Goal: Transaction & Acquisition: Book appointment/travel/reservation

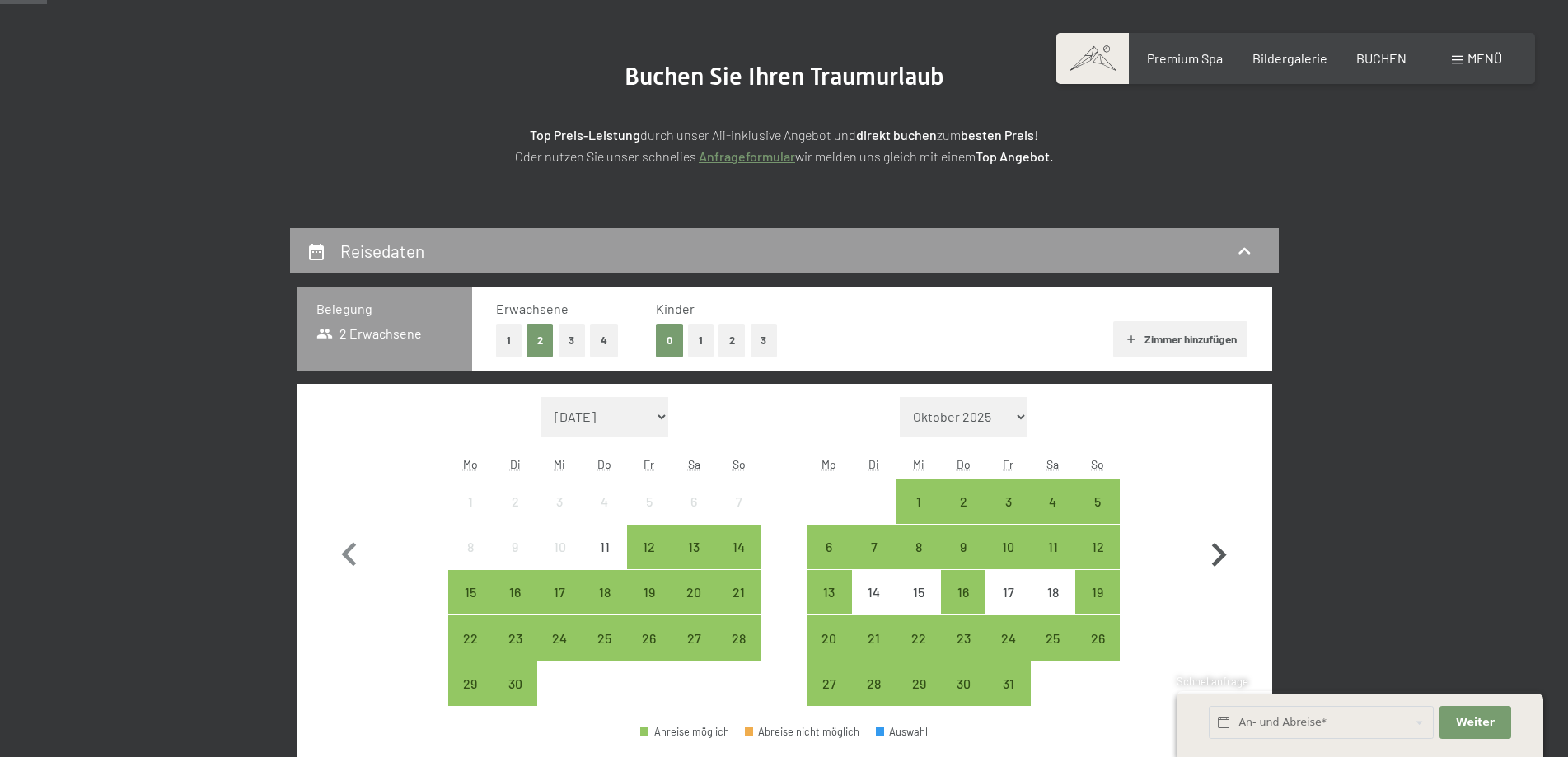
click at [1232, 555] on icon "button" at bounding box center [1218, 554] width 48 height 48
select select "[DATE]"
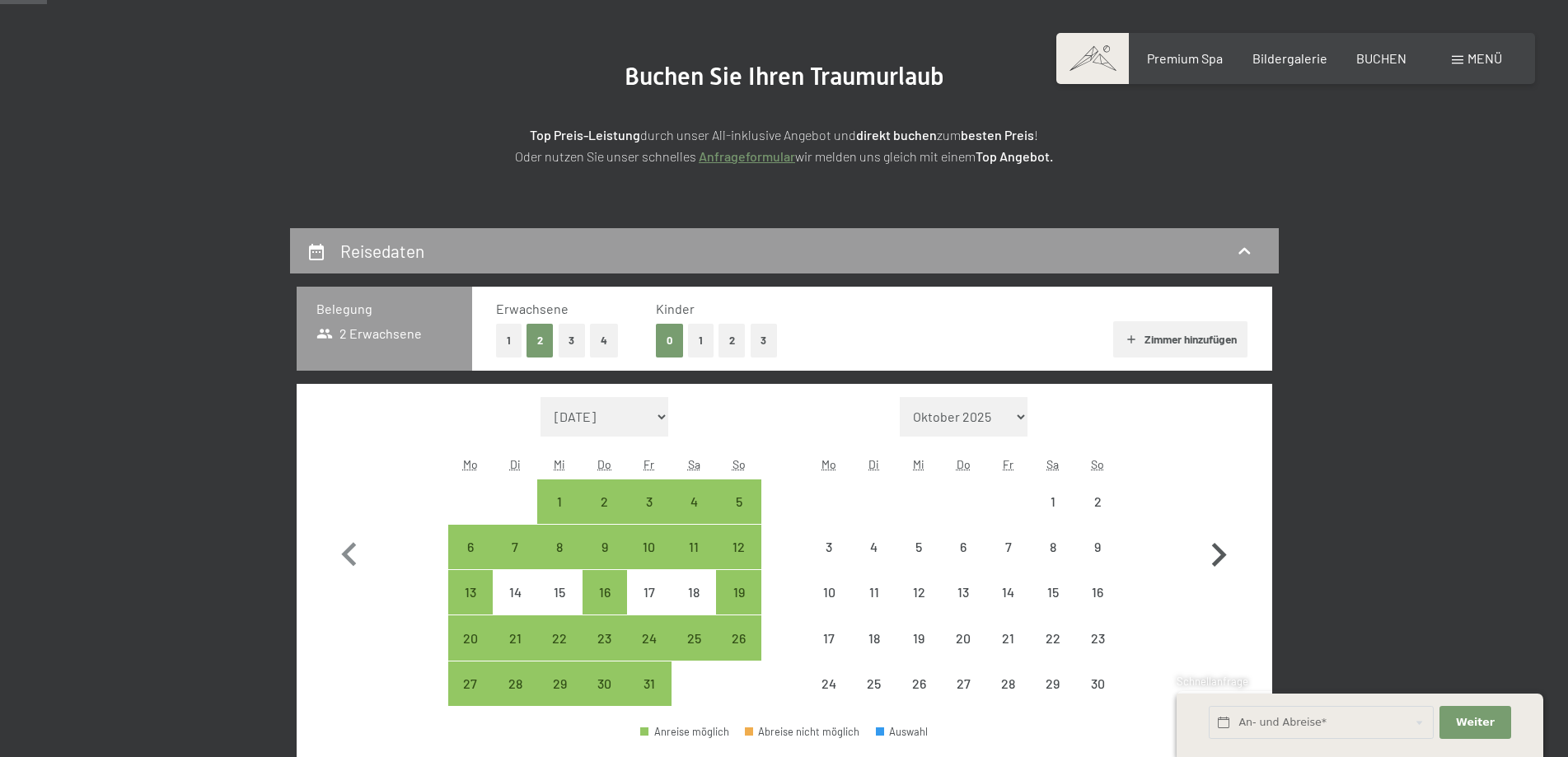
click at [1227, 558] on icon "button" at bounding box center [1218, 554] width 48 height 48
select select "[DATE]"
select select "2025-12-01"
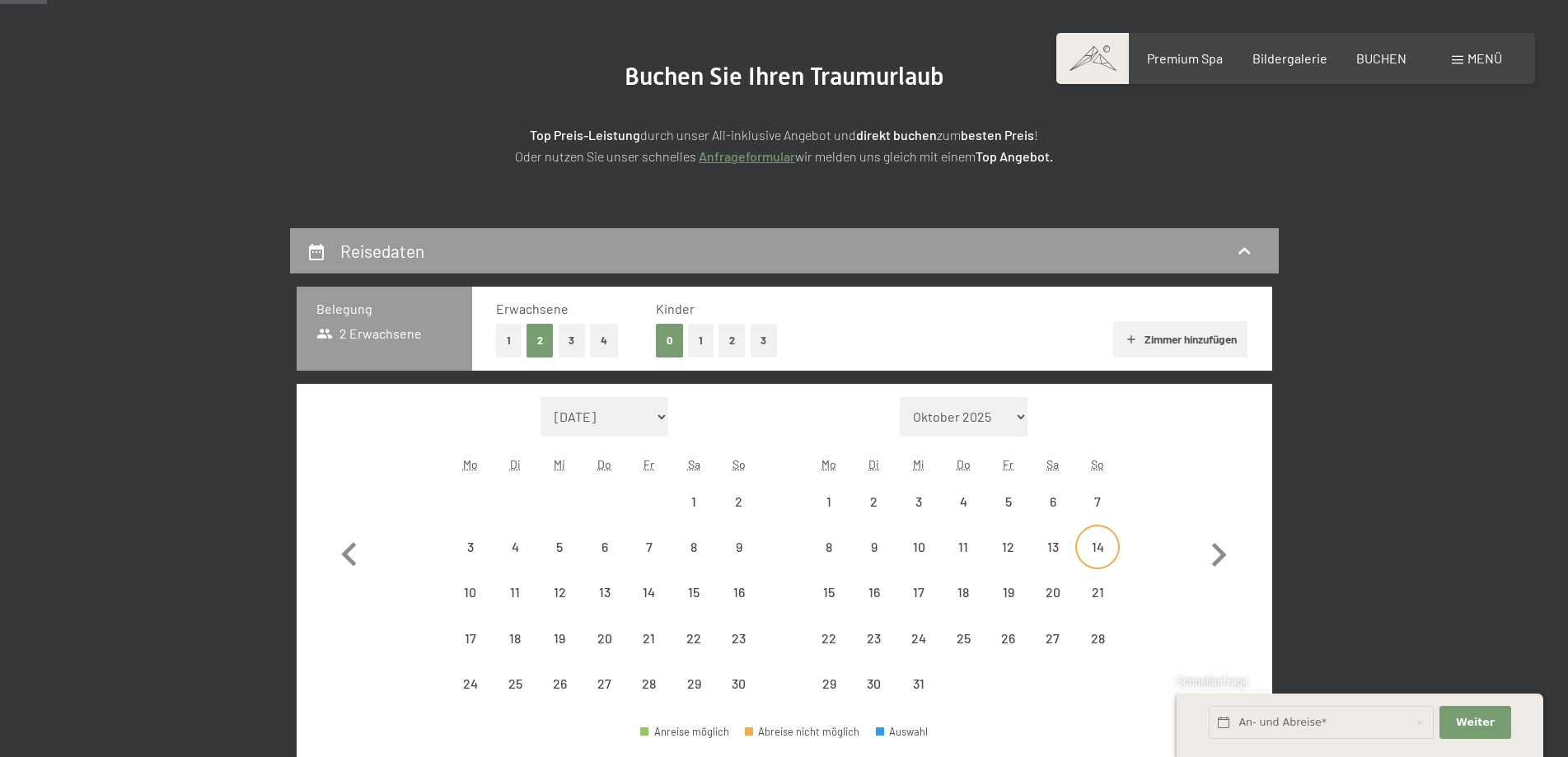
select select "[DATE]"
select select "2025-12-01"
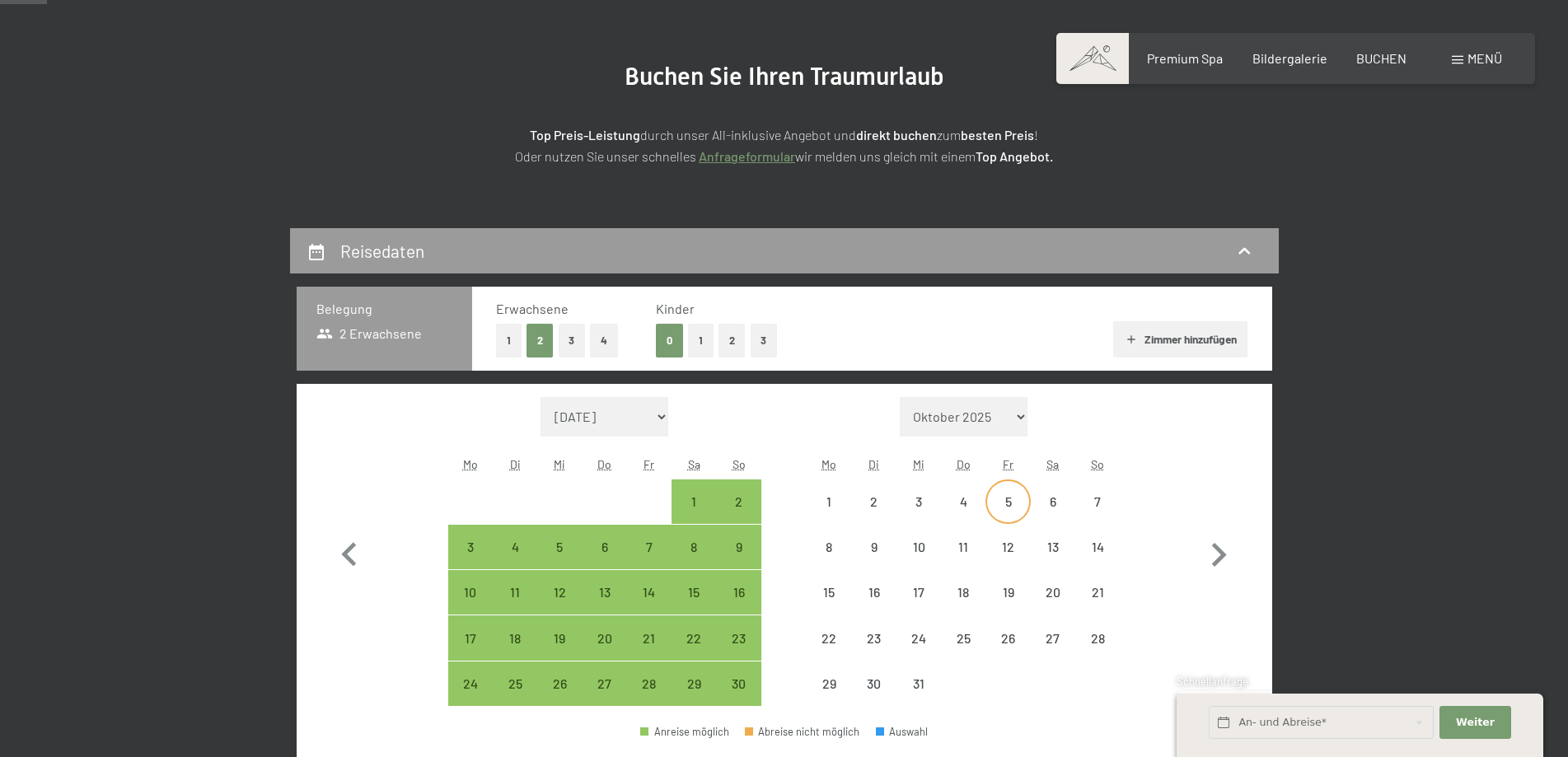
click at [1003, 500] on div "5" at bounding box center [1008, 516] width 41 height 41
select select "[DATE]"
select select "2025-12-01"
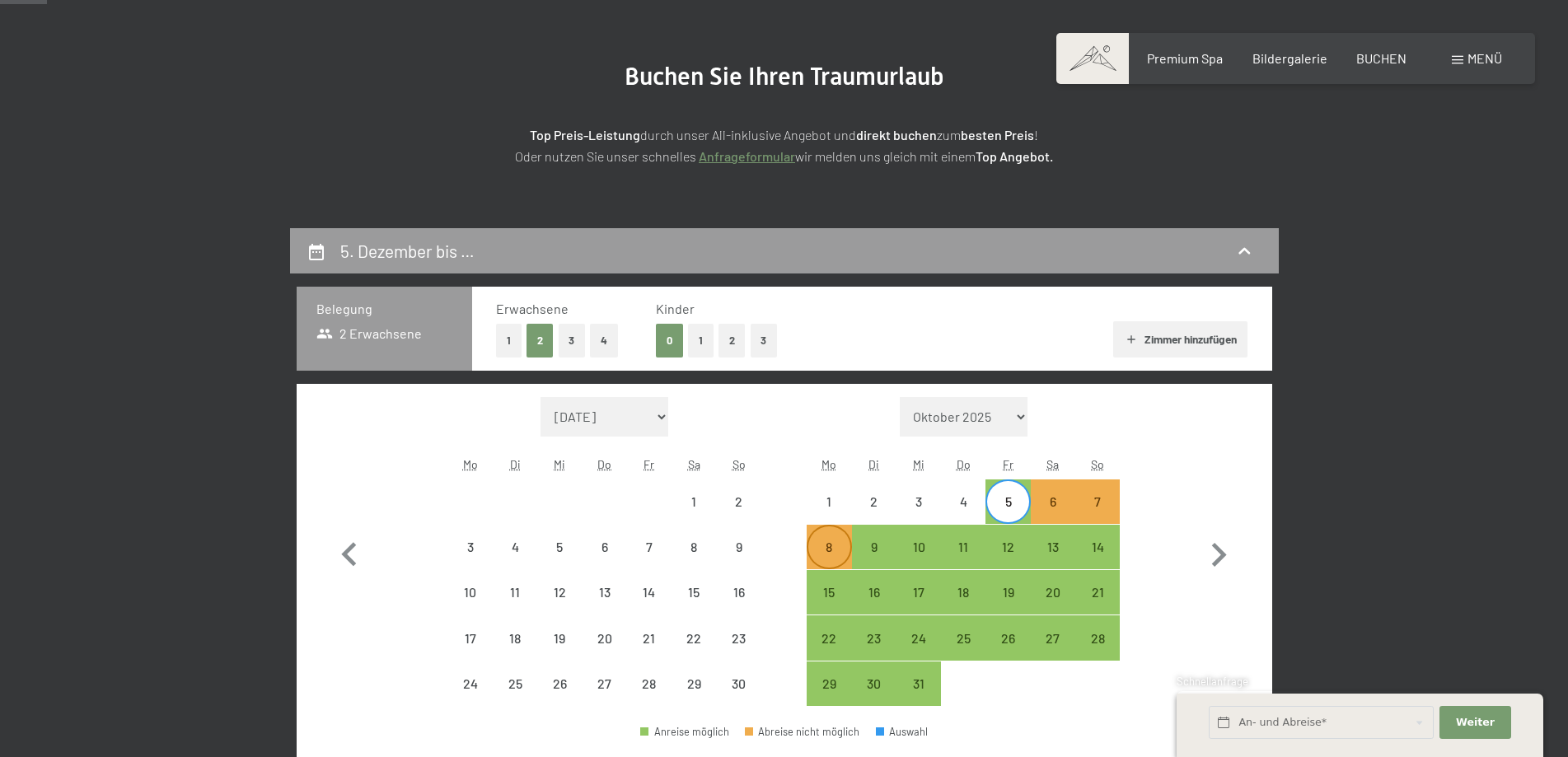
click at [825, 552] on div "8" at bounding box center [829, 561] width 41 height 41
select select "[DATE]"
select select "2025-12-01"
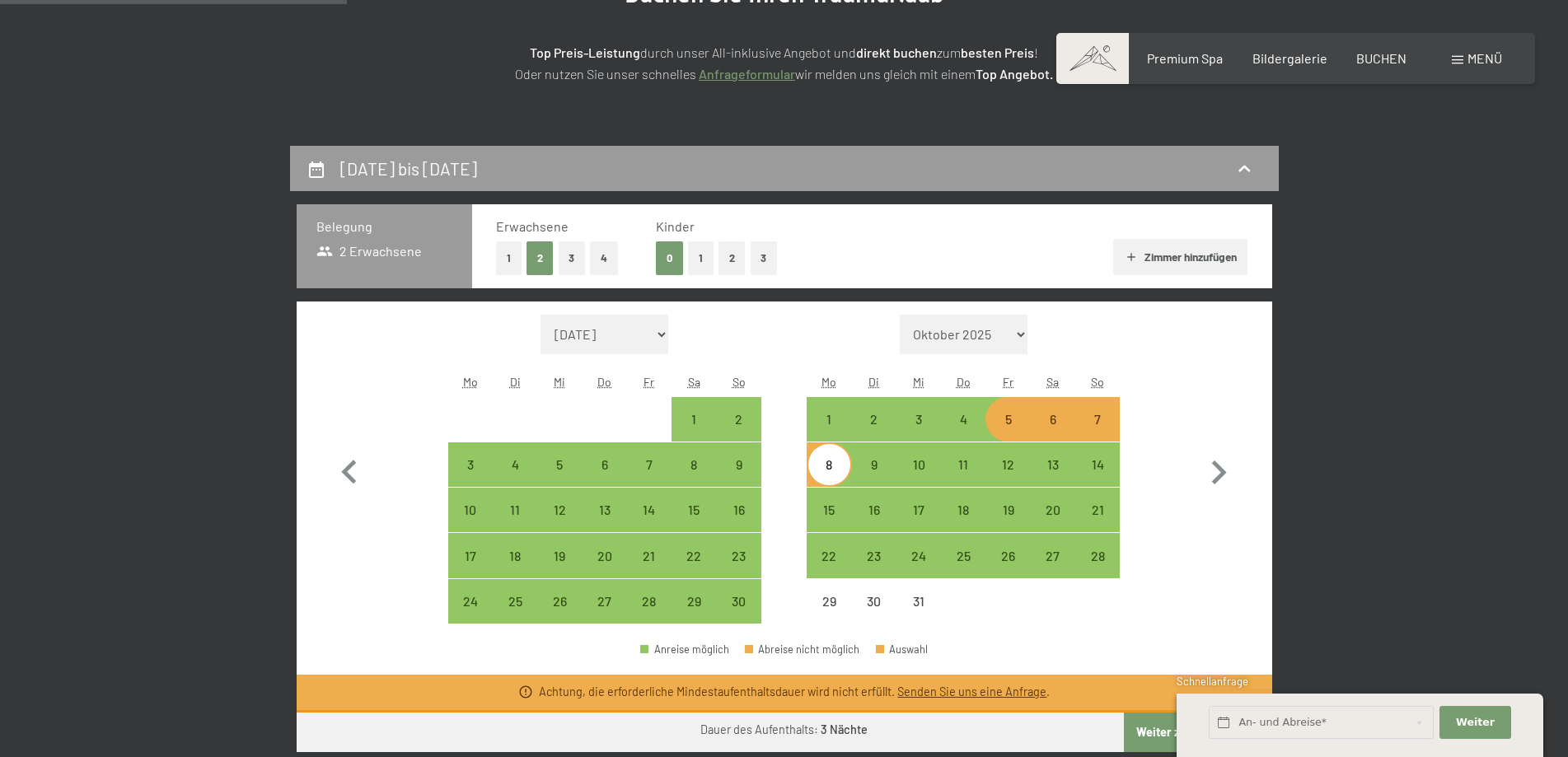
scroll to position [411, 0]
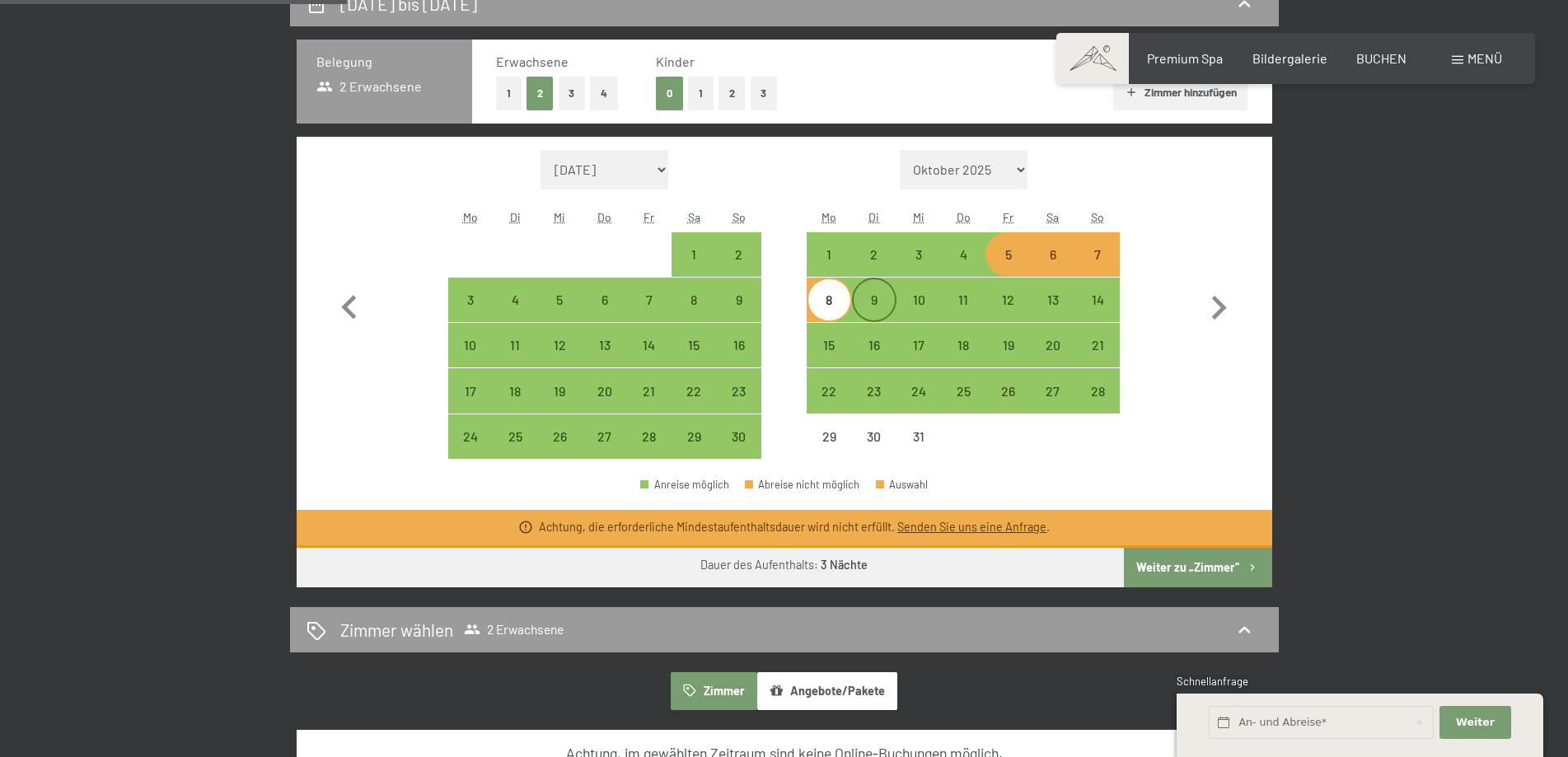
click at [864, 301] on div "9" at bounding box center [875, 314] width 41 height 41
select select "[DATE]"
select select "2025-12-01"
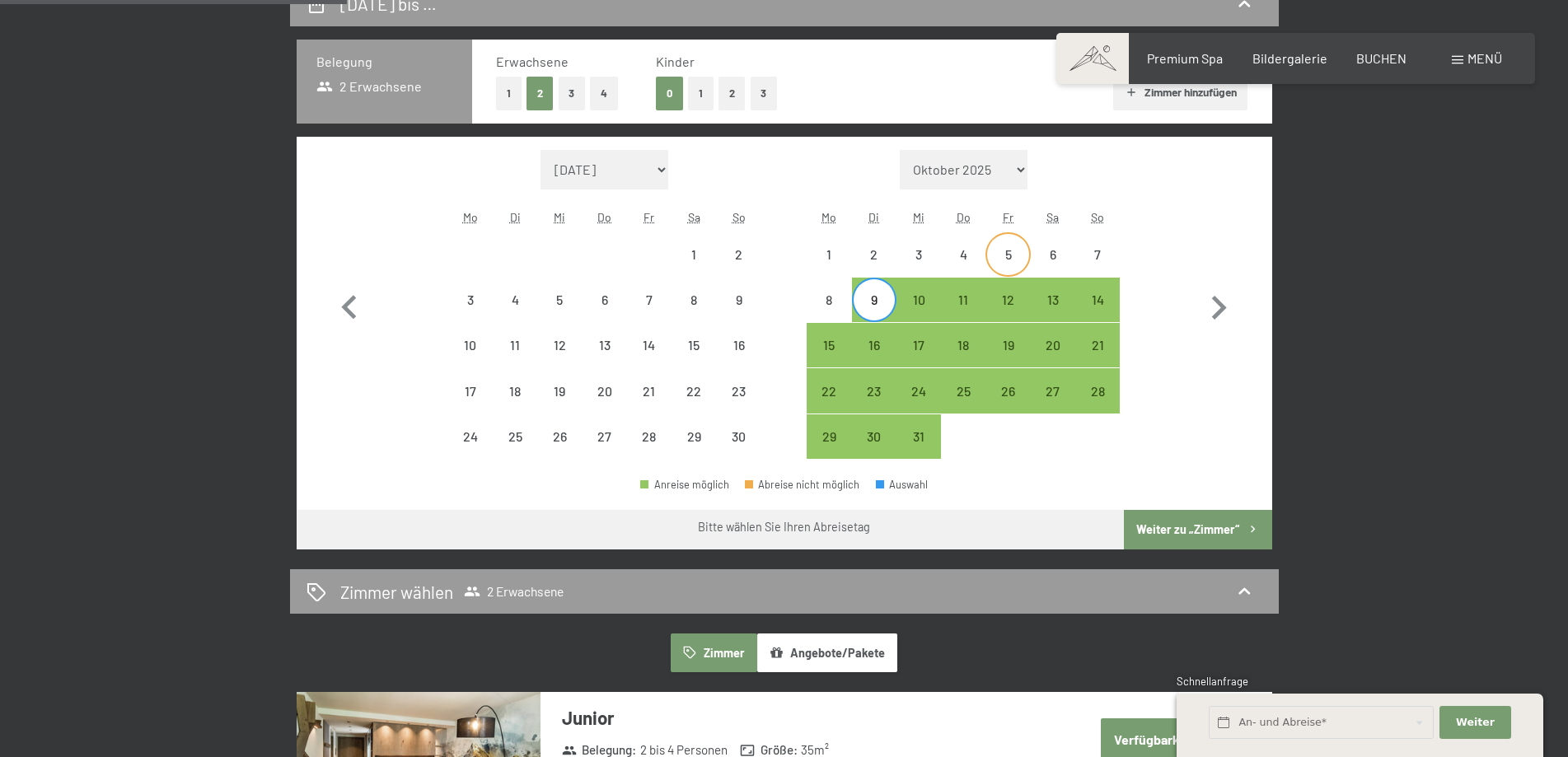
click at [1015, 248] on div "5" at bounding box center [1008, 268] width 41 height 41
select select "[DATE]"
select select "2025-12-01"
click at [873, 296] on div "9" at bounding box center [875, 314] width 41 height 41
select select "[DATE]"
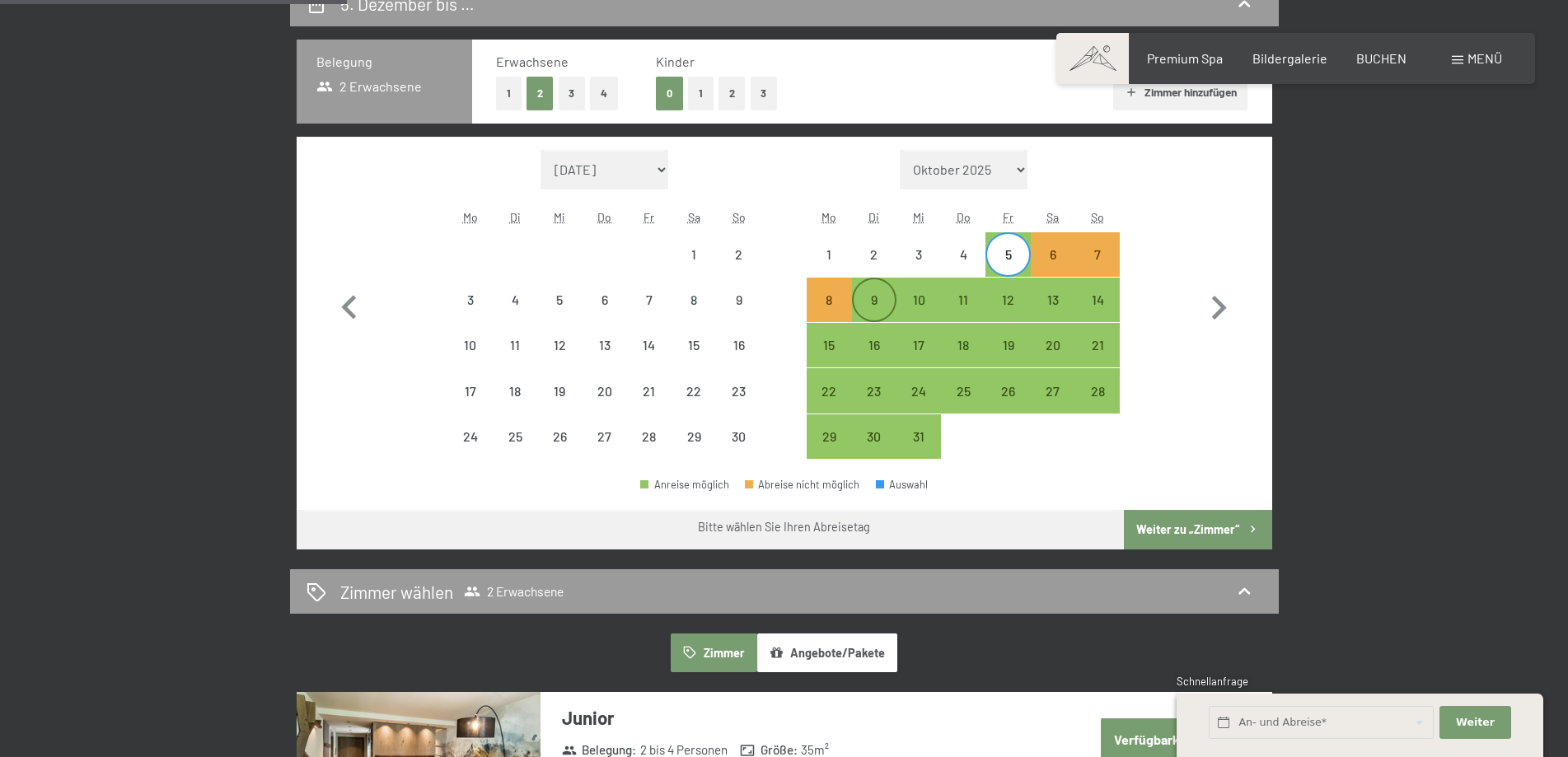
select select "2025-12-01"
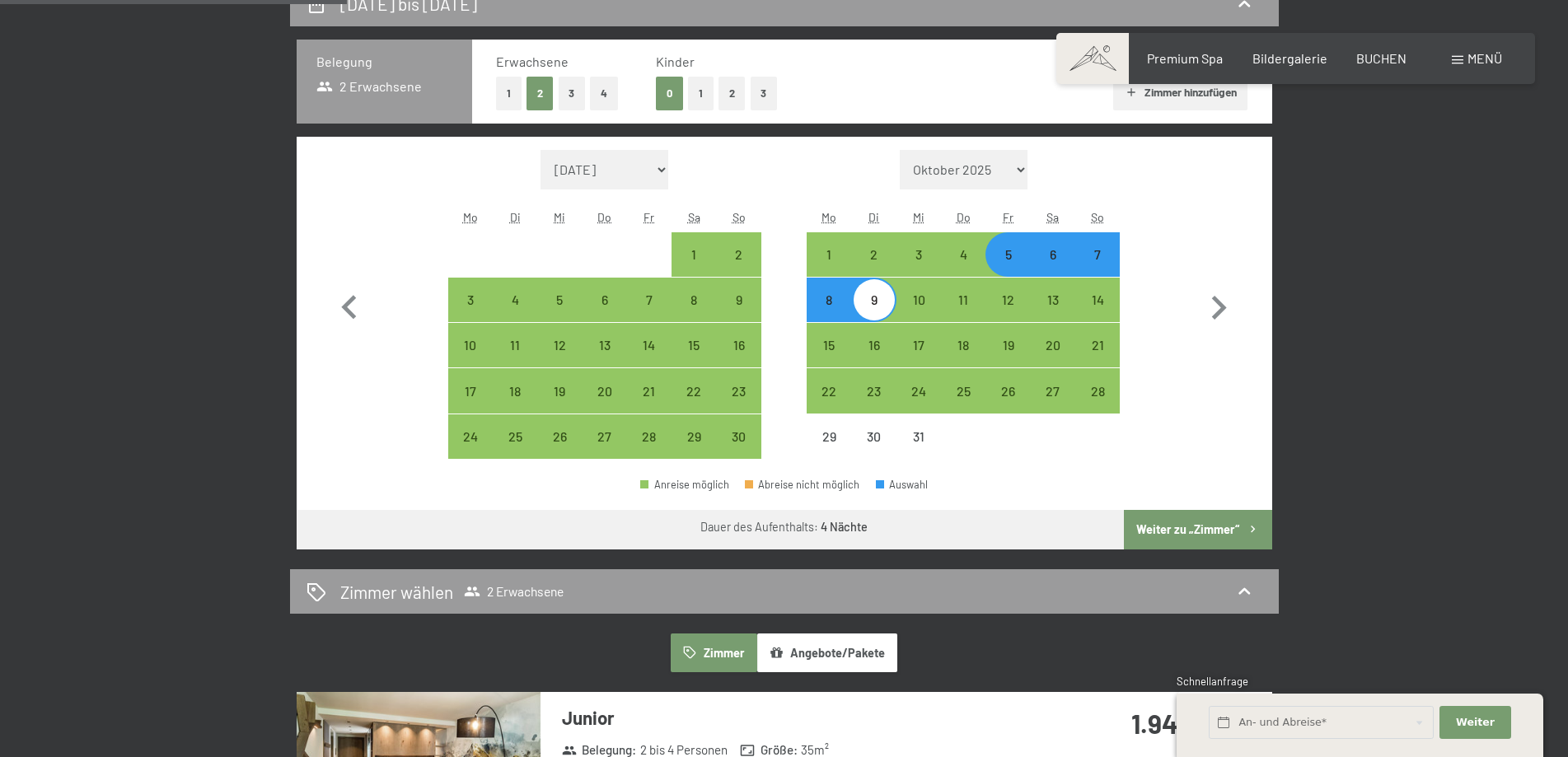
click at [1195, 527] on button "Weiter zu „Zimmer“" at bounding box center [1198, 529] width 148 height 40
select select "[DATE]"
select select "2025-12-01"
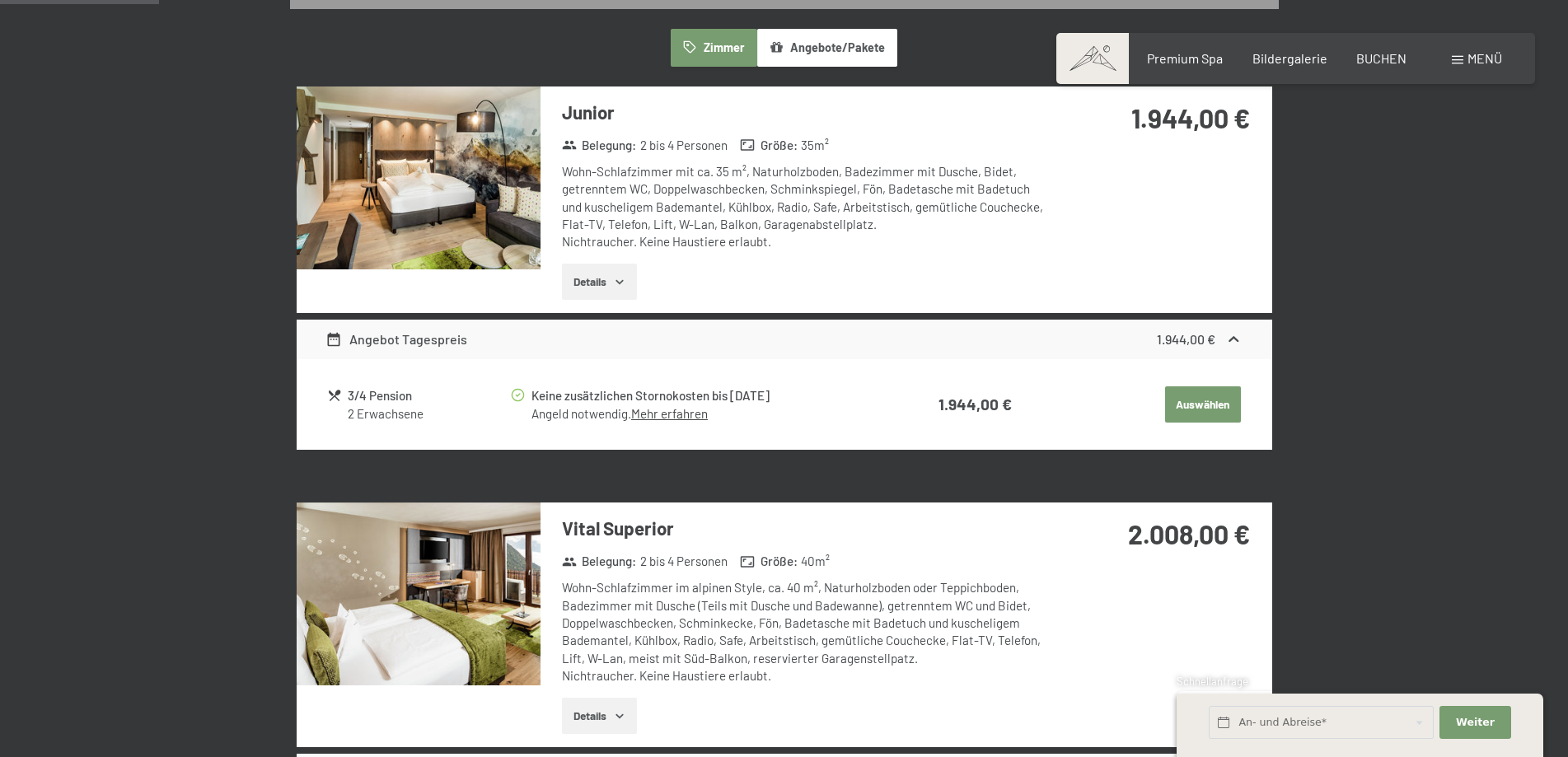
scroll to position [0, 0]
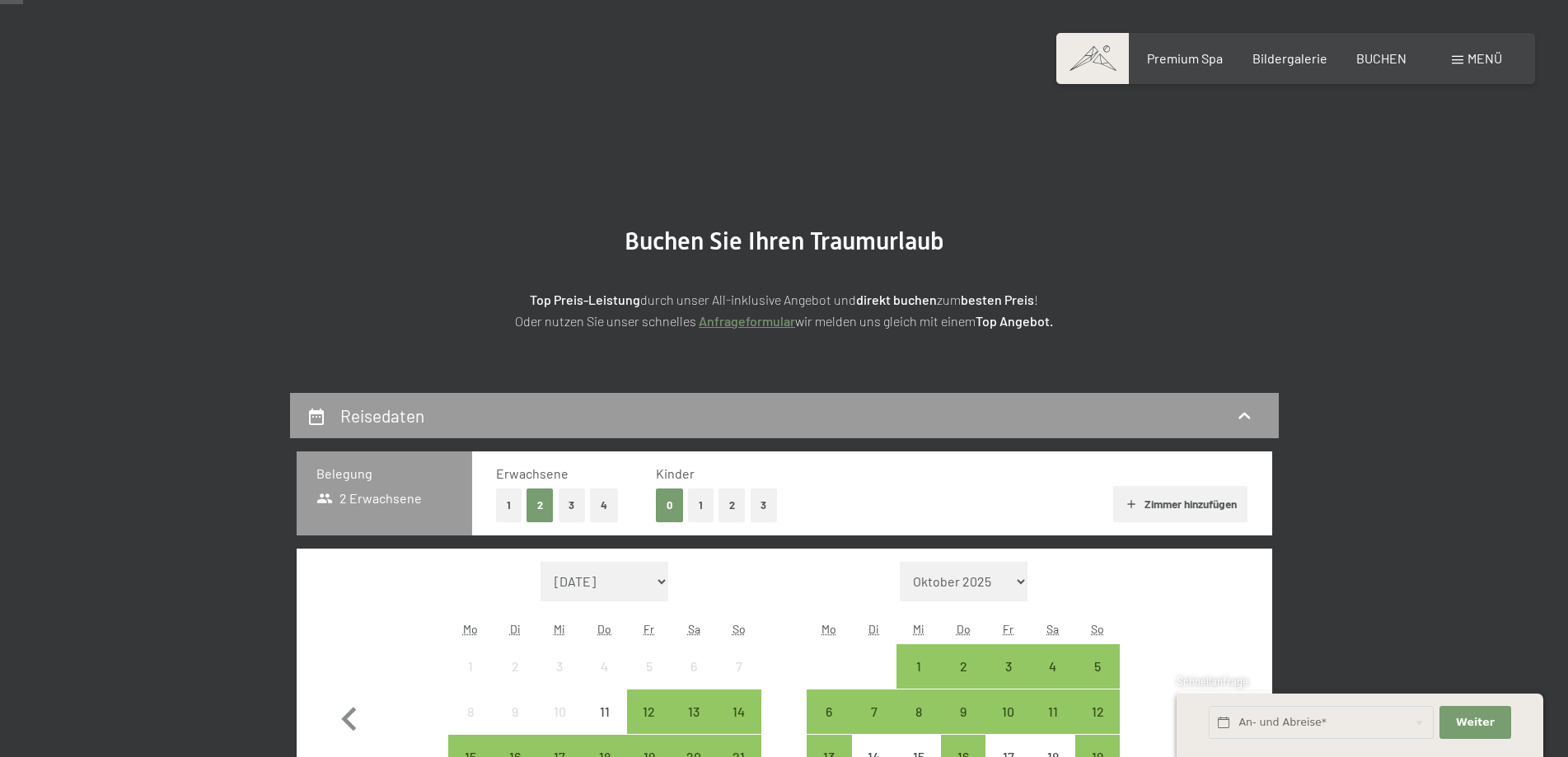
scroll to position [329, 0]
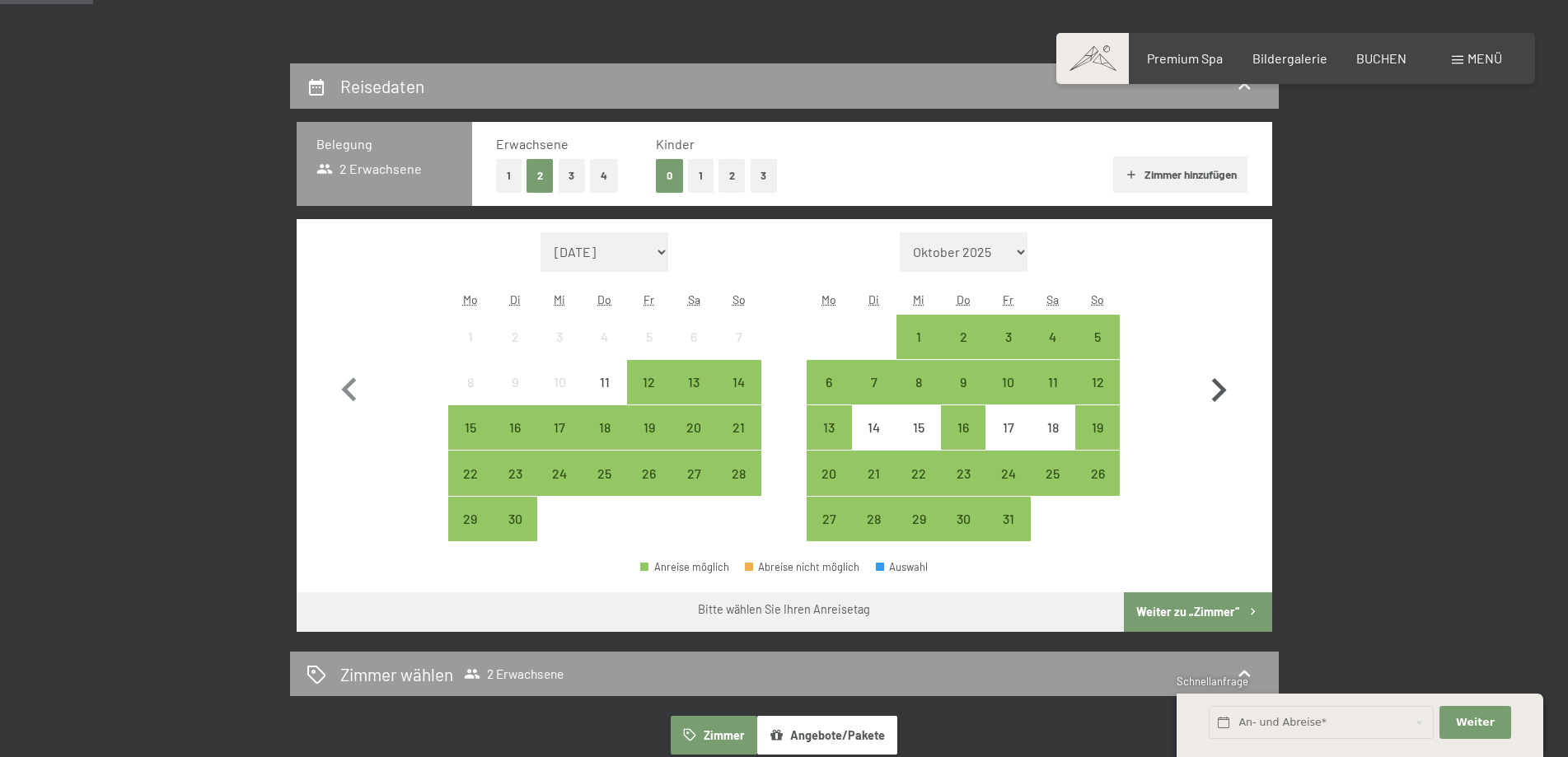
click at [1218, 387] on icon "button" at bounding box center [1218, 390] width 48 height 48
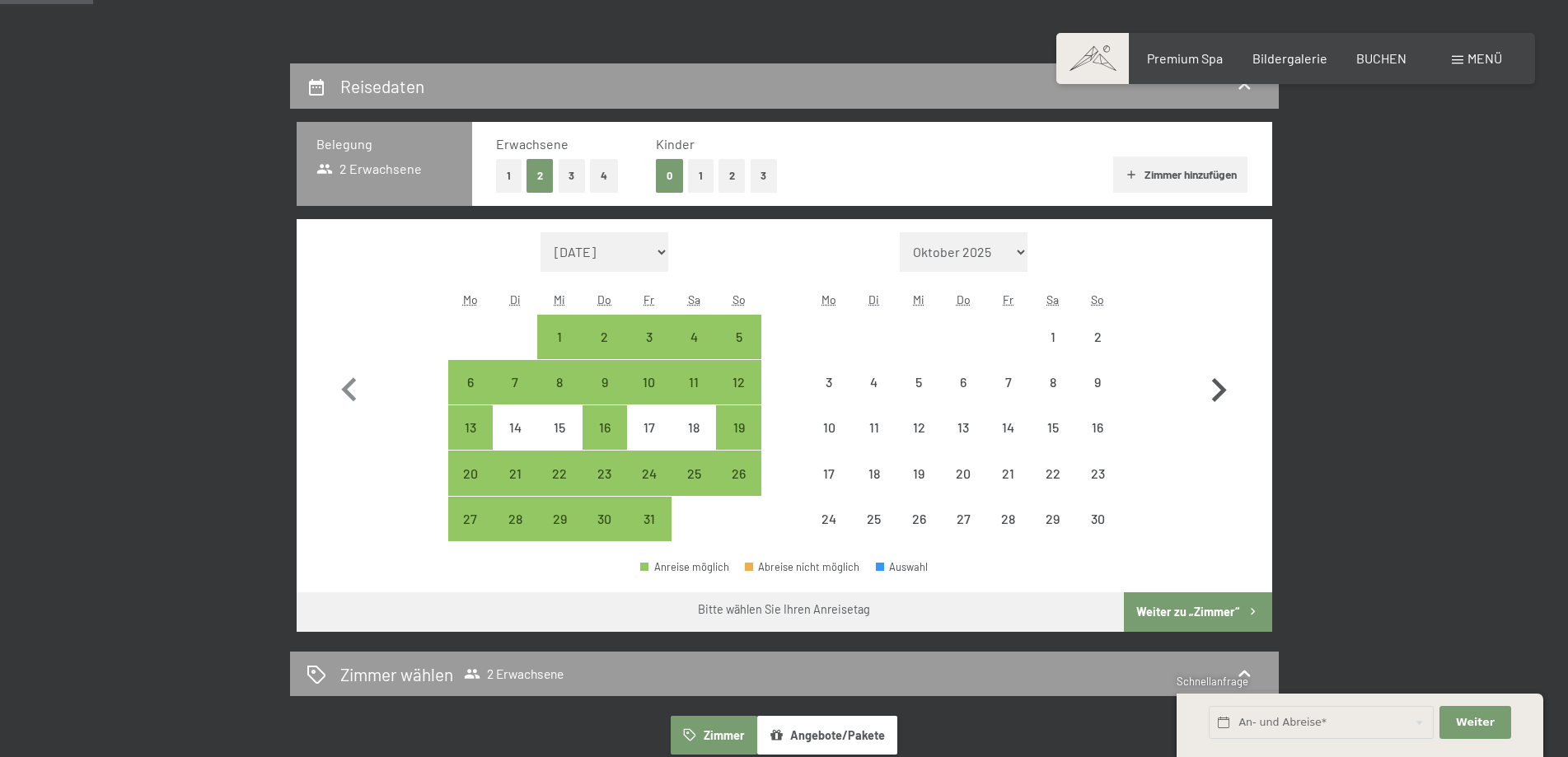
select select "[DATE]"
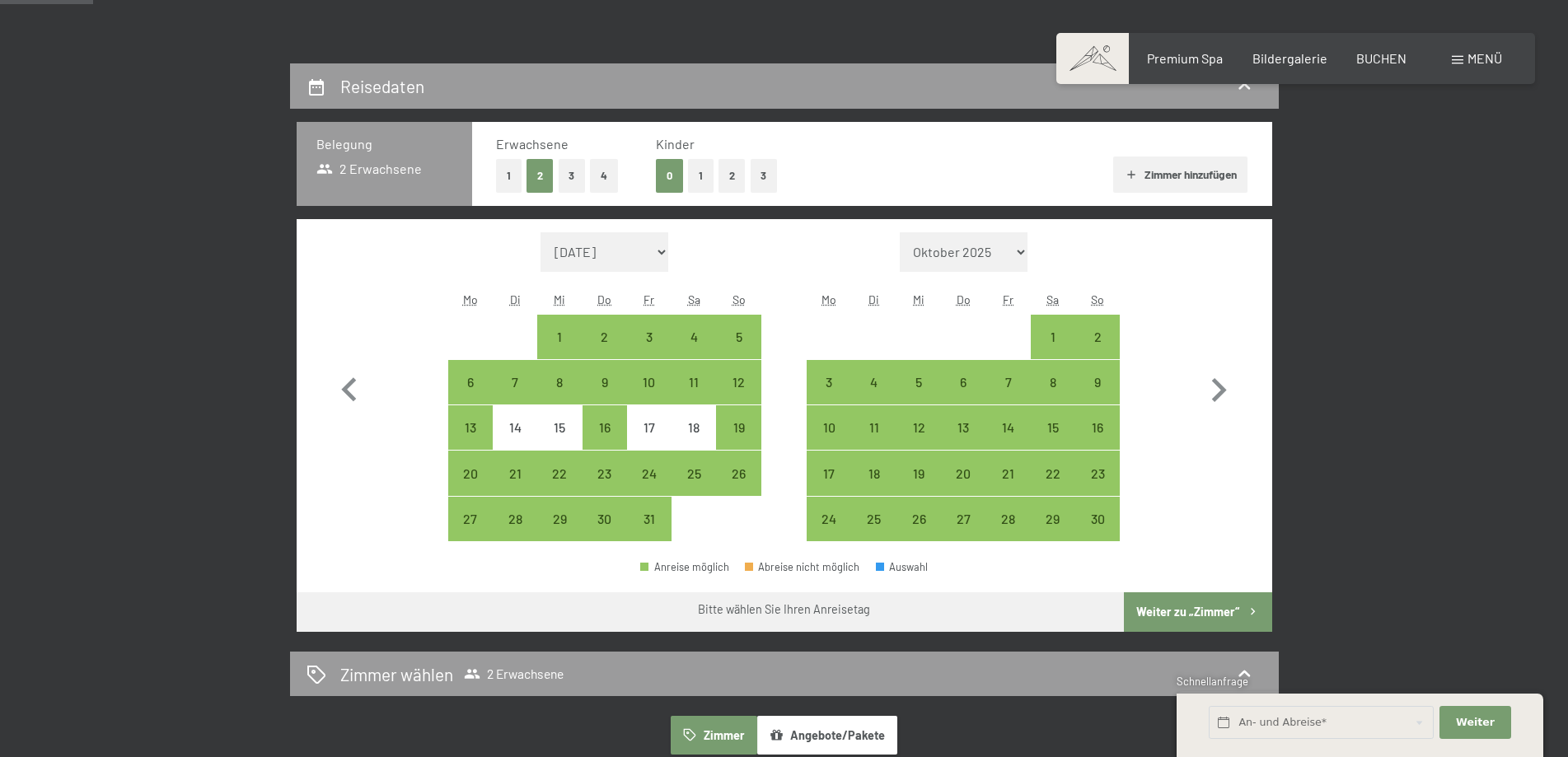
click at [602, 513] on div "30" at bounding box center [605, 533] width 41 height 41
select select "[DATE]"
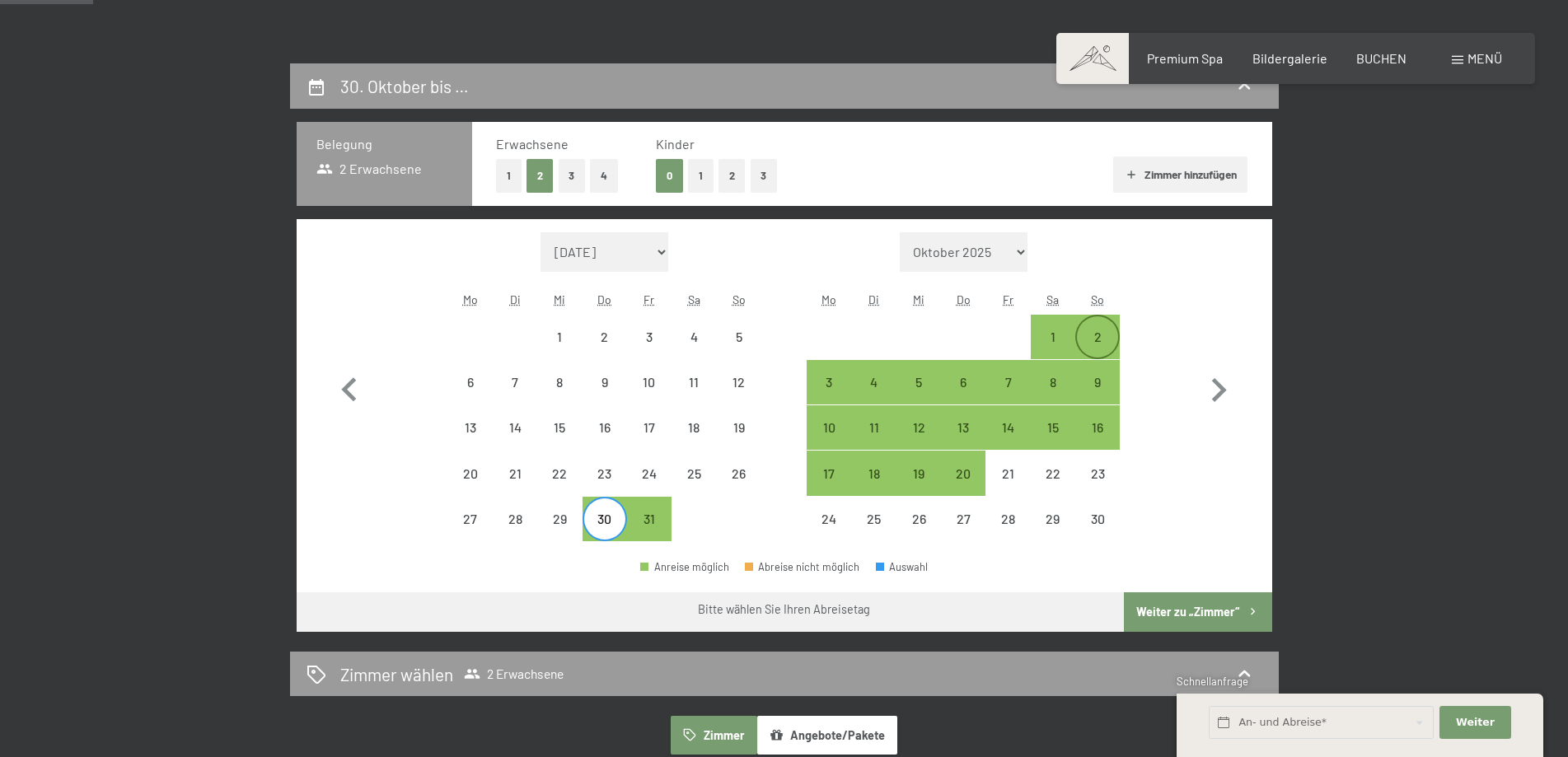
click at [1104, 336] on div "2" at bounding box center [1098, 351] width 41 height 41
select select "[DATE]"
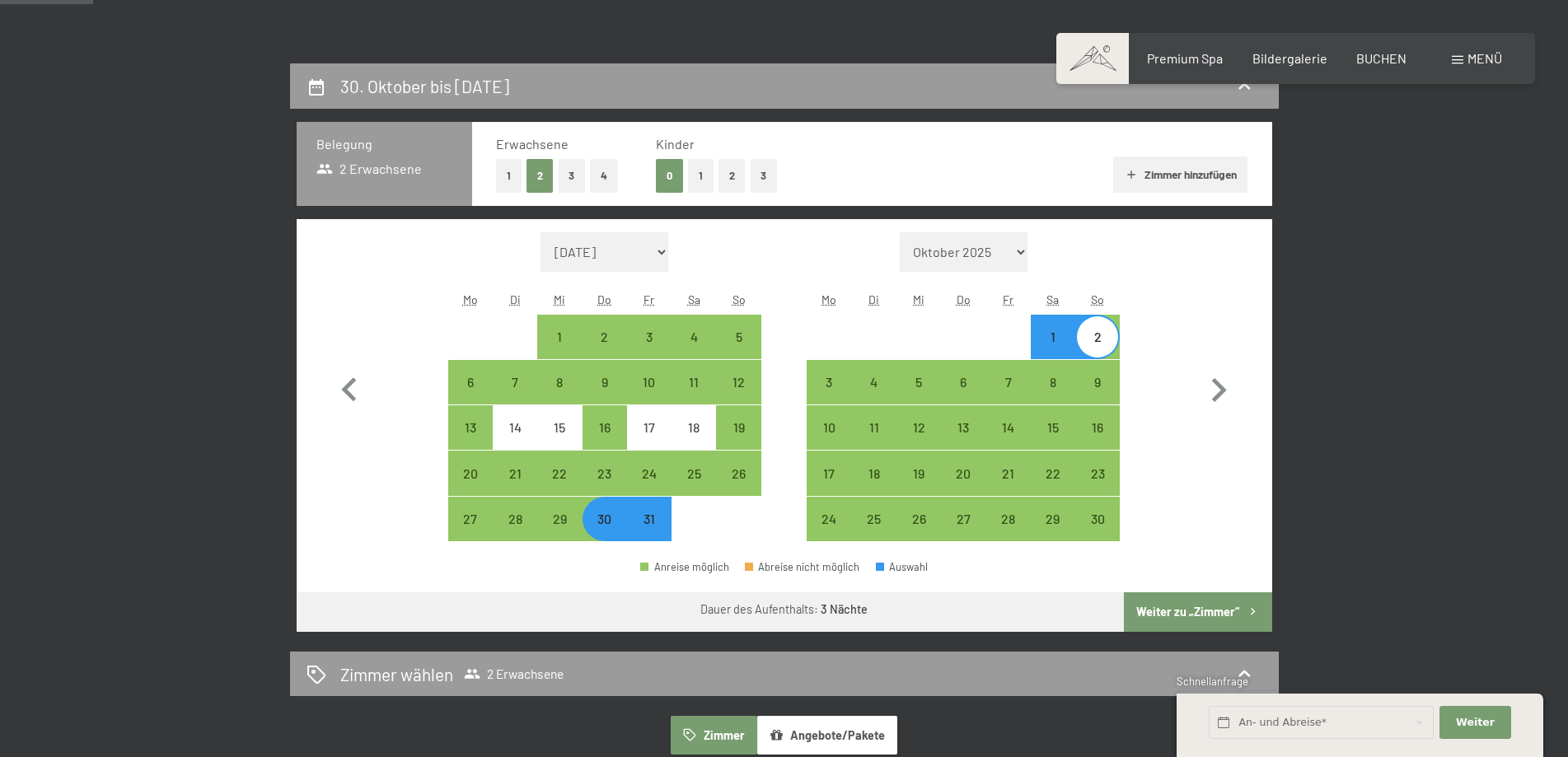
click at [1199, 603] on button "Weiter zu „Zimmer“" at bounding box center [1198, 612] width 148 height 40
select select "[DATE]"
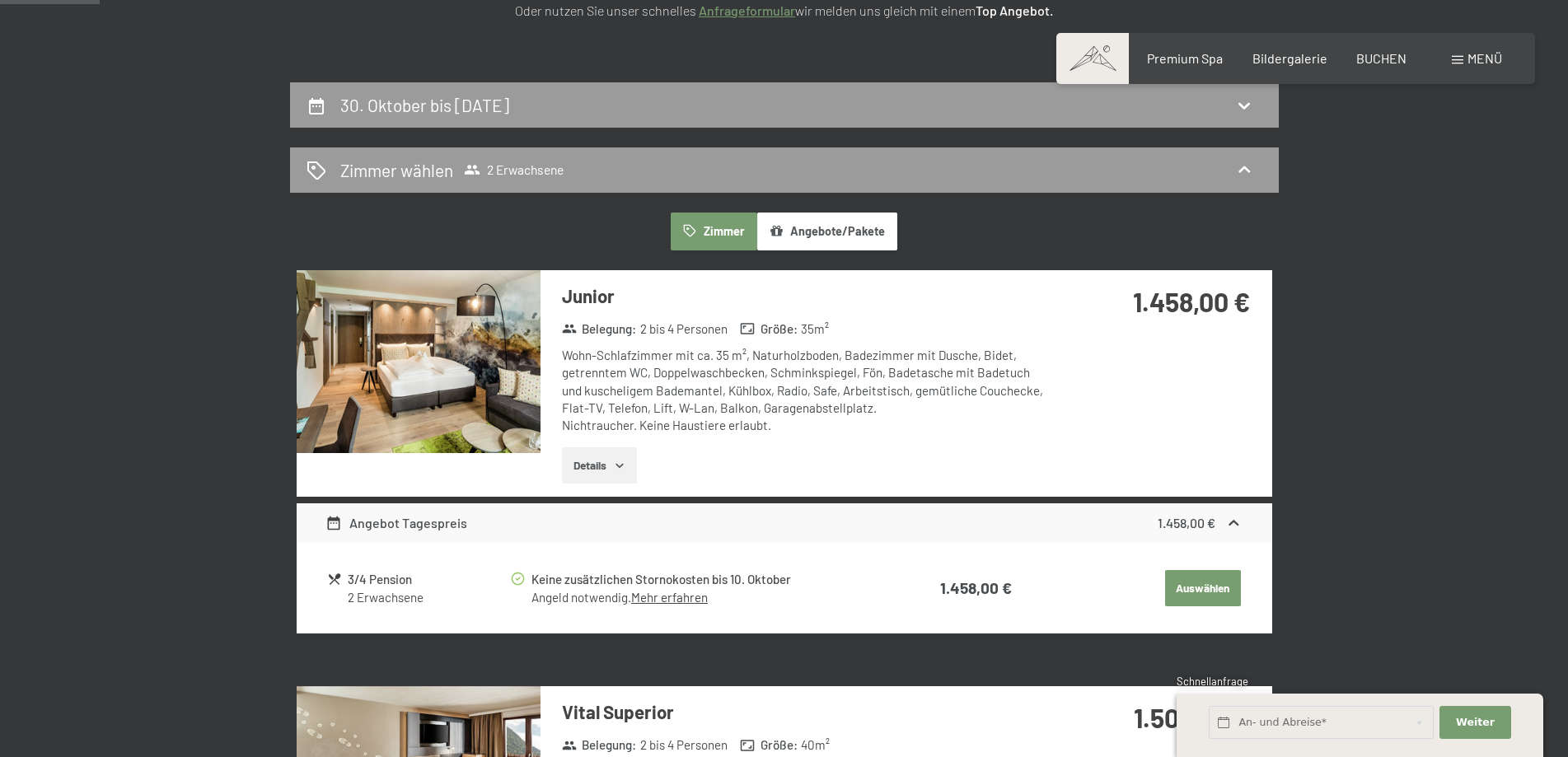
scroll to position [0, 0]
